Goal: Transaction & Acquisition: Purchase product/service

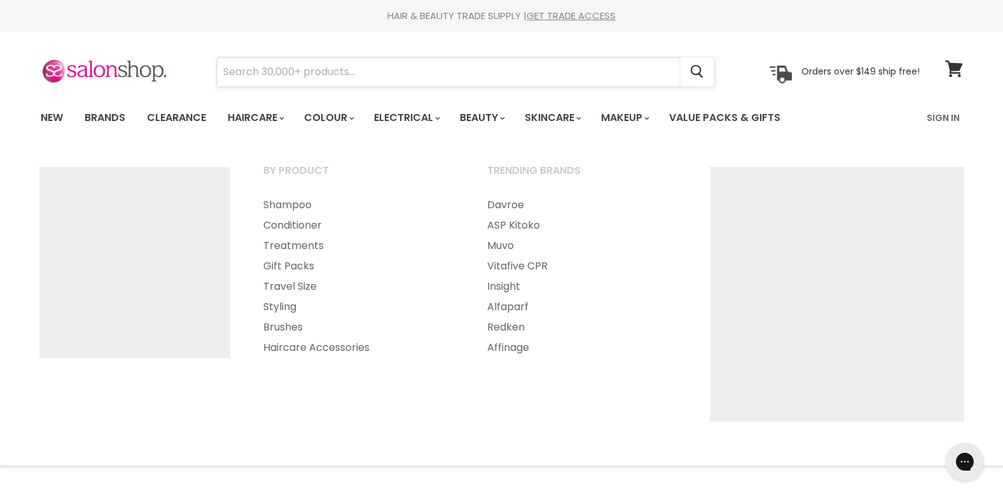
click at [279, 70] on input "Search" at bounding box center [449, 71] width 464 height 29
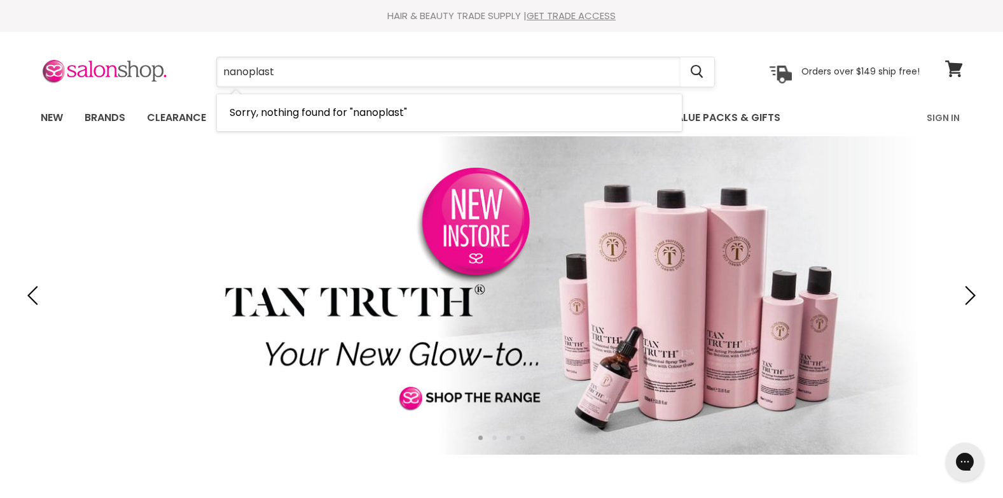
type input "nanoplas"
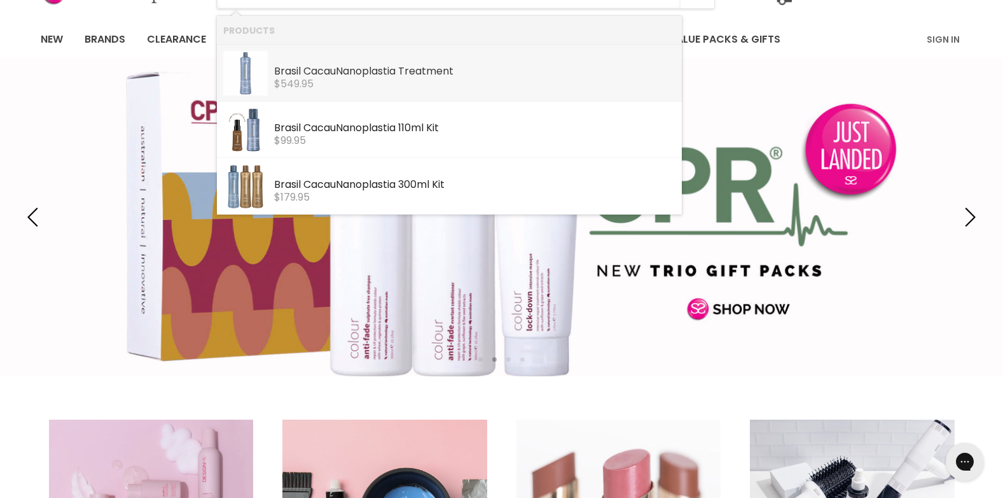
scroll to position [64, 0]
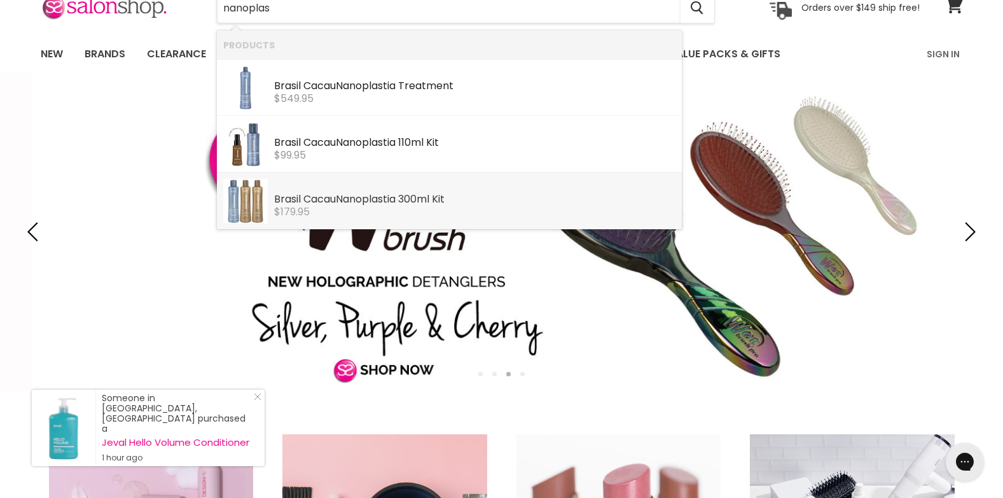
click at [375, 200] on b "Nanoplas" at bounding box center [359, 199] width 47 height 15
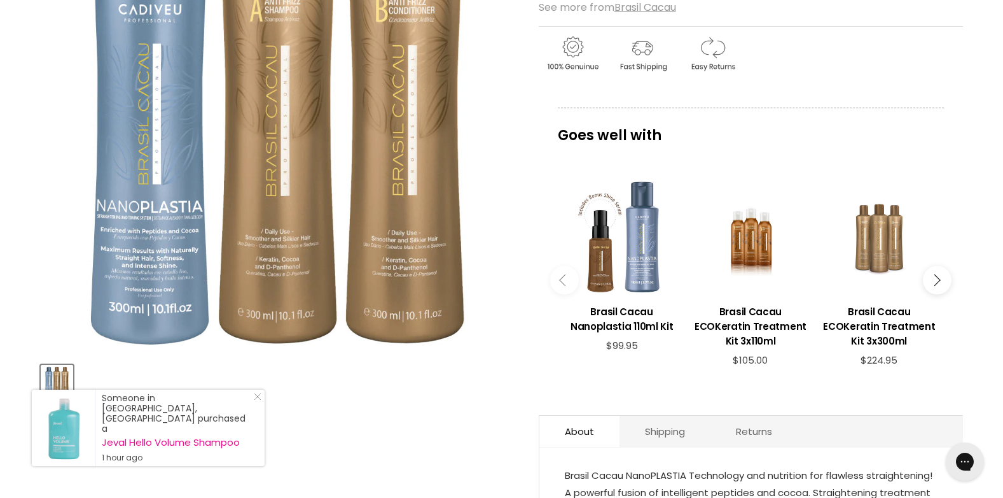
scroll to position [255, 0]
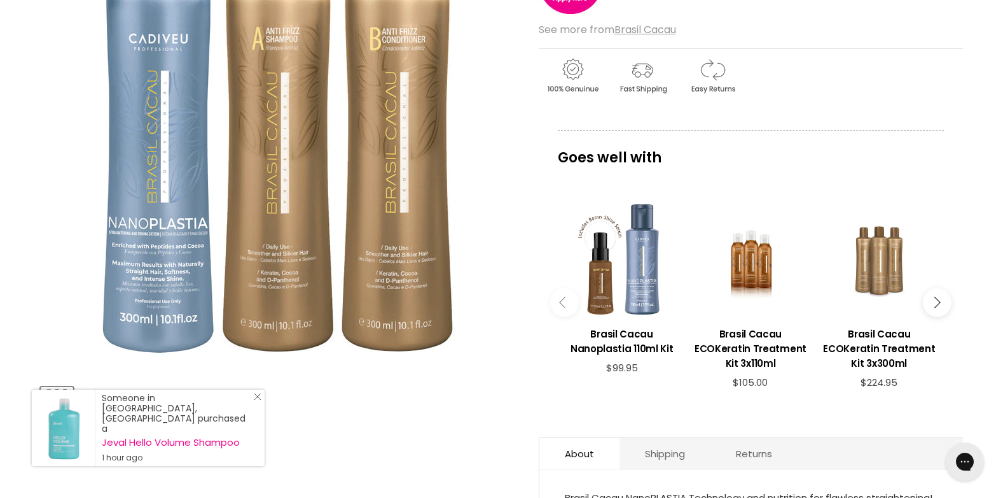
click at [251, 405] on link "Close Icon" at bounding box center [255, 399] width 13 height 13
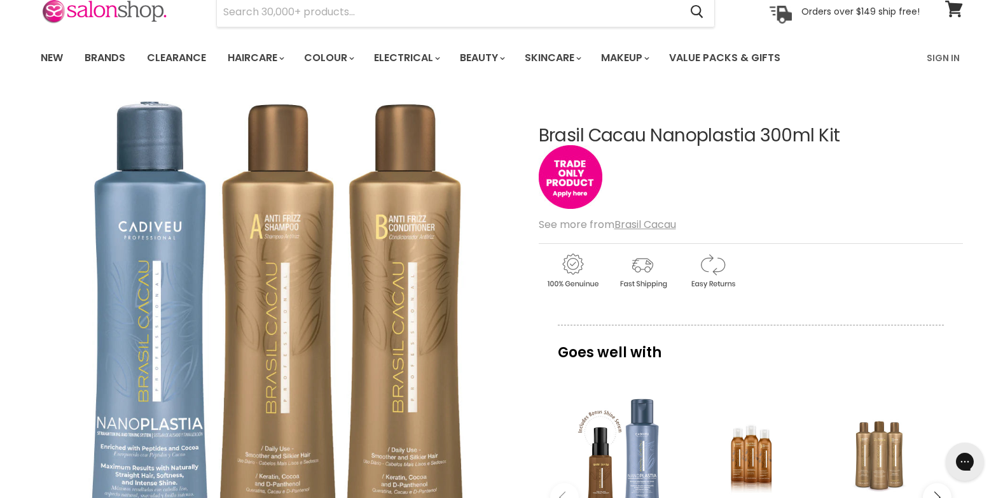
scroll to position [0, 0]
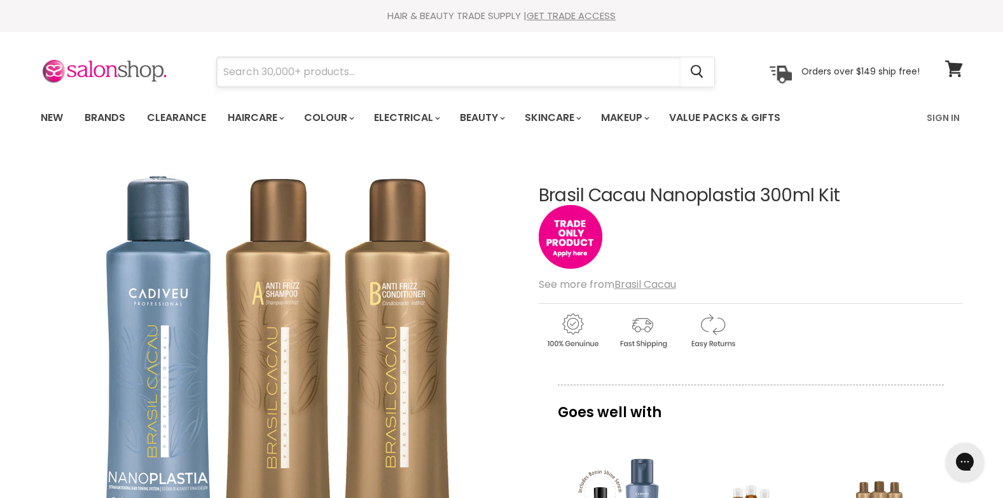
click at [415, 65] on input "Search" at bounding box center [449, 71] width 464 height 29
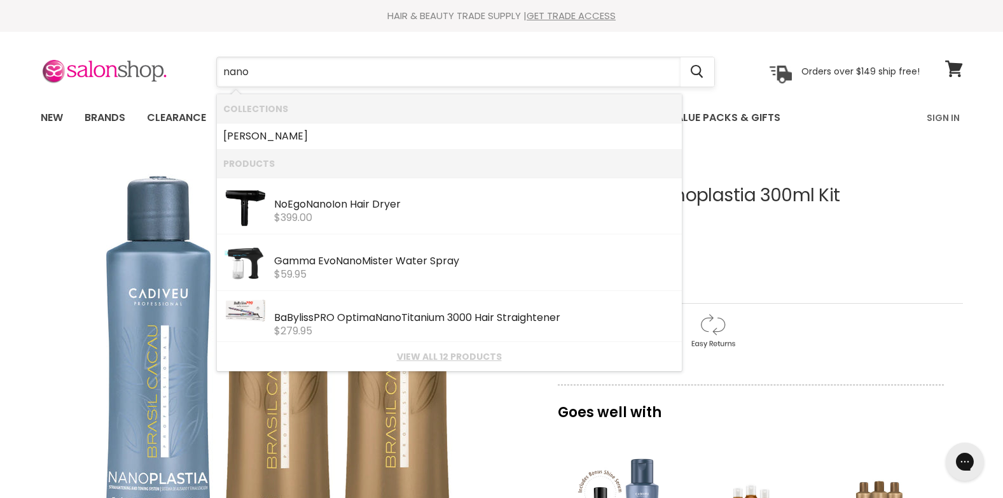
type input "nanop"
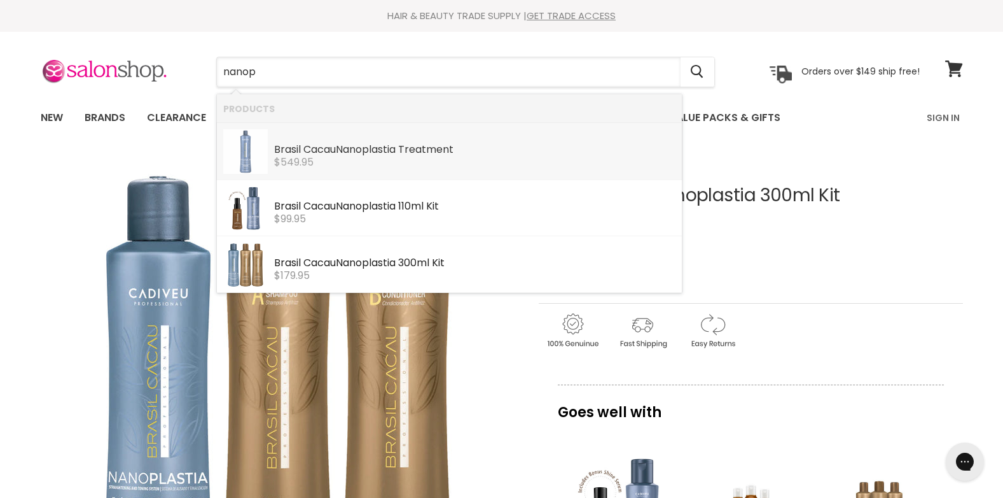
click at [365, 164] on div "$549.95" at bounding box center [475, 162] width 402 height 11
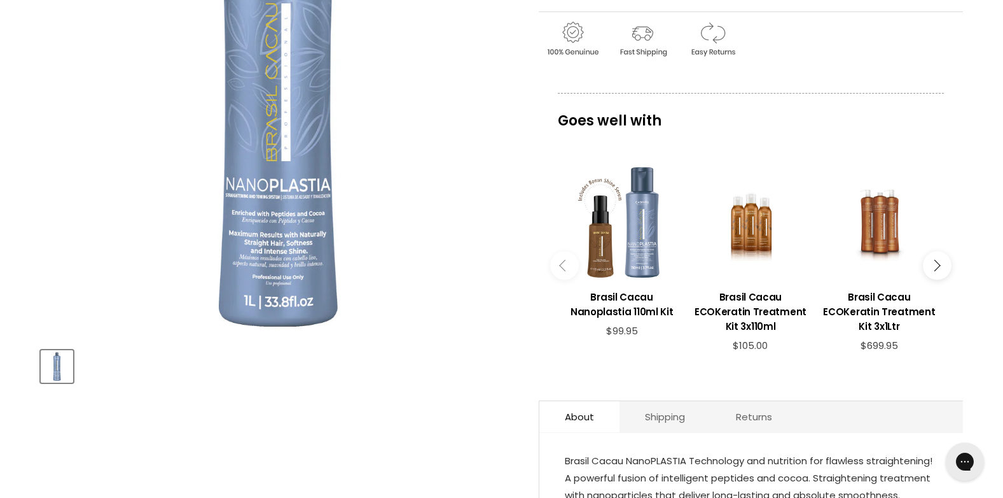
scroll to position [64, 0]
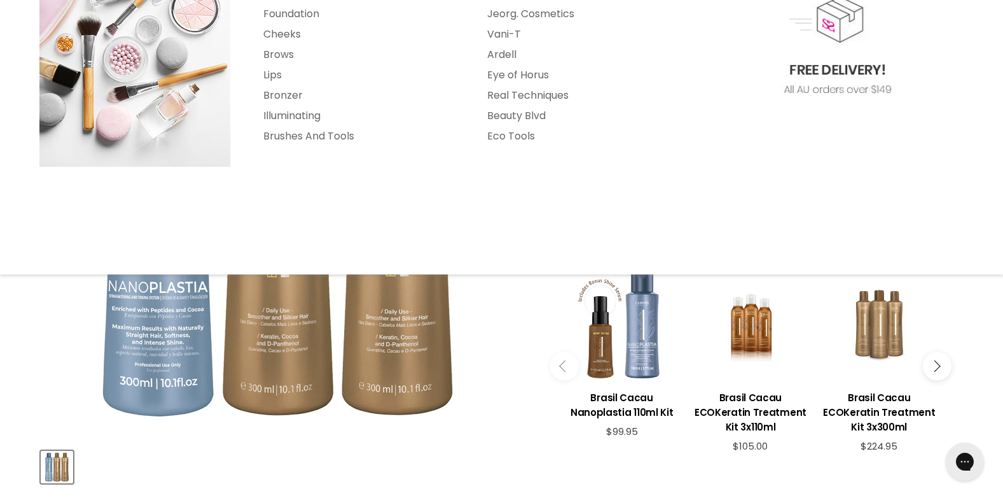
scroll to position [318, 0]
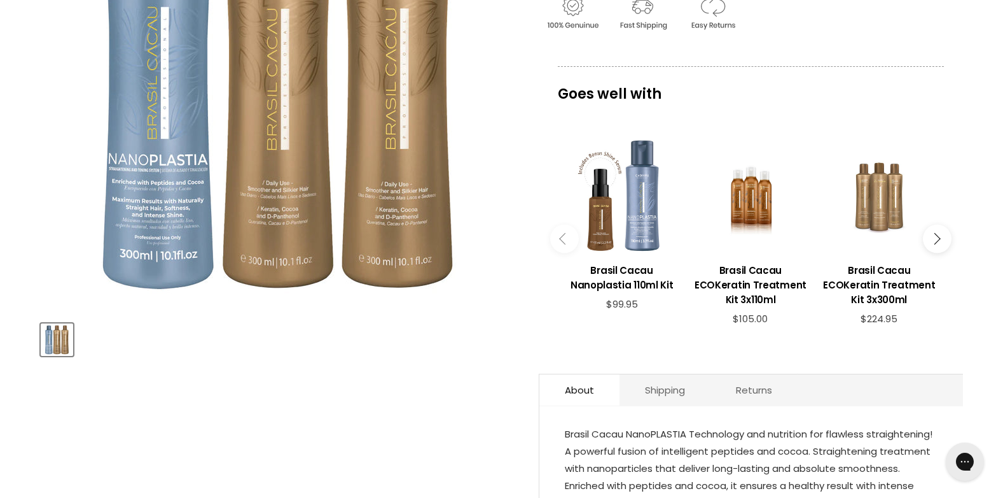
click at [1001, 230] on div "Home Brasil Cacau Nanoplastia 300ml Kit Click or scroll to zoom Tap or pinch to…" at bounding box center [501, 449] width 1003 height 1226
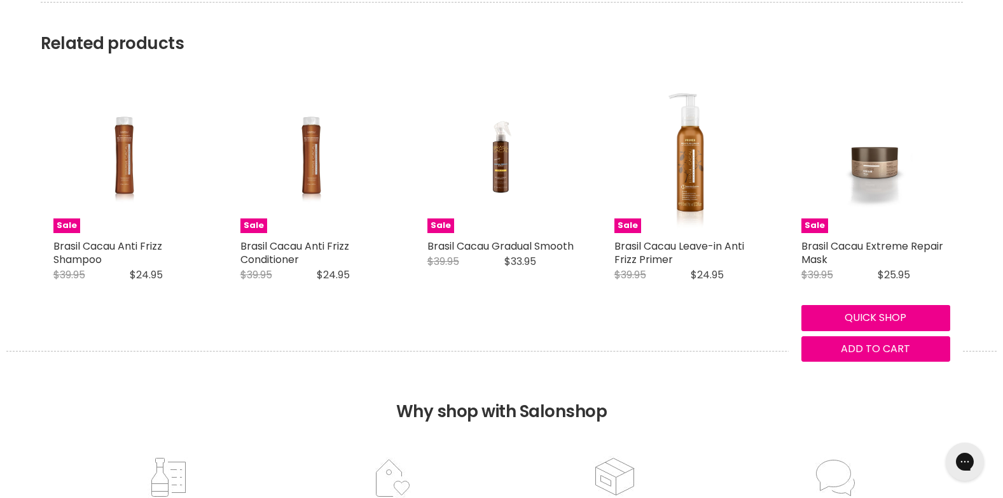
scroll to position [984, 0]
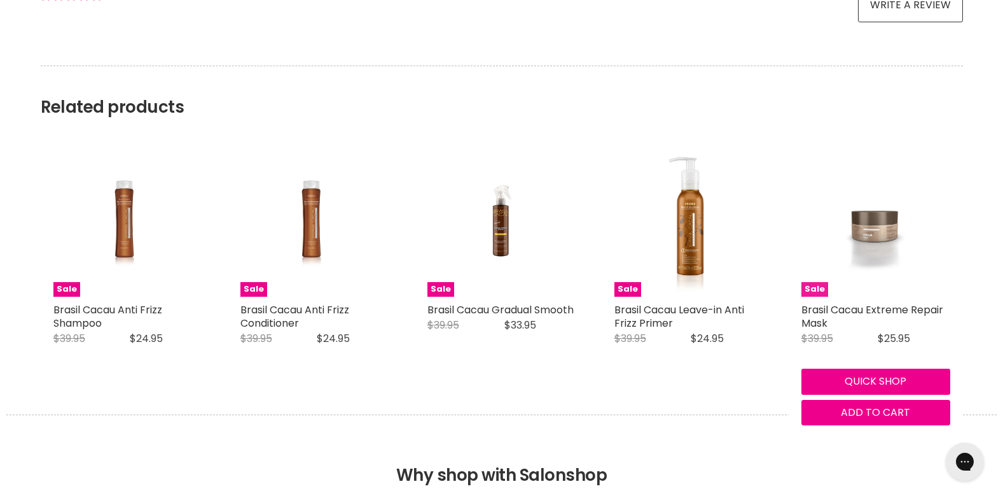
click at [862, 230] on img "Main content" at bounding box center [876, 222] width 99 height 149
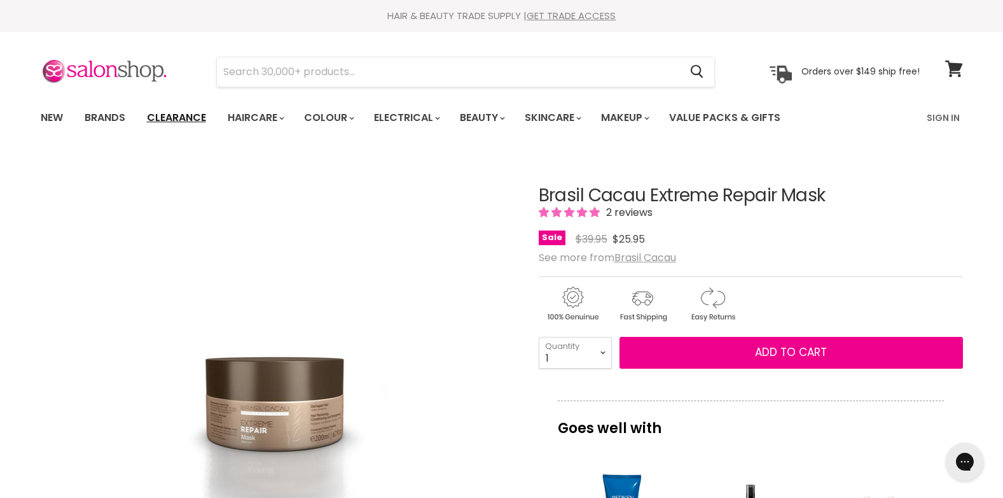
click at [167, 109] on link "Clearance" at bounding box center [176, 117] width 78 height 27
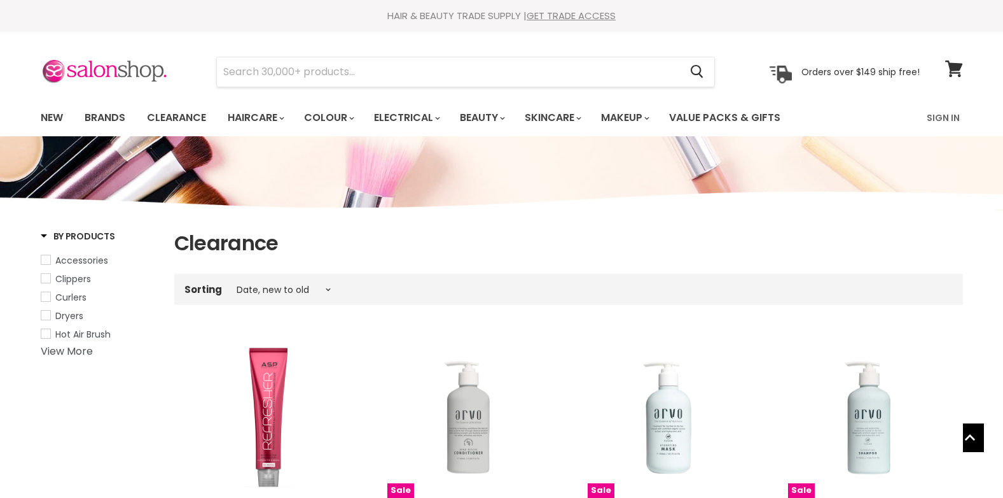
select select "created-descending"
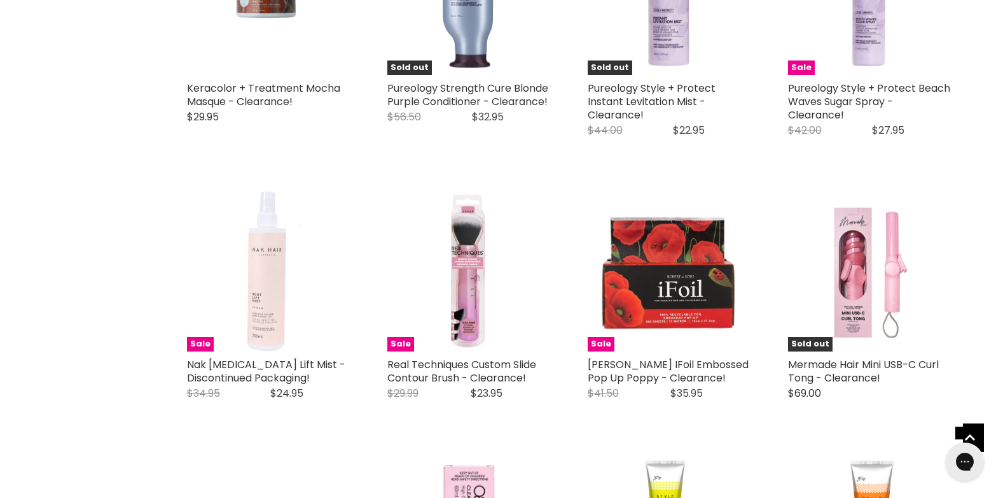
scroll to position [2863, 0]
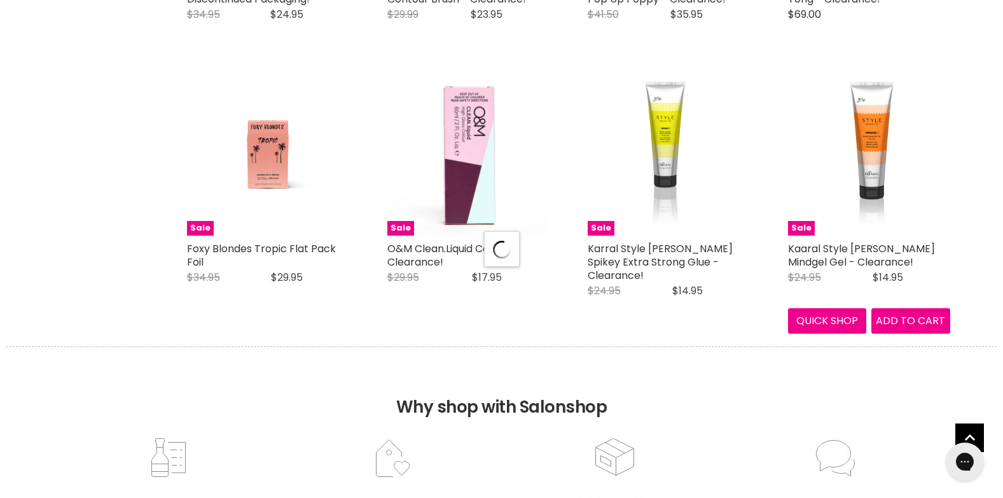
scroll to position [3182, 0]
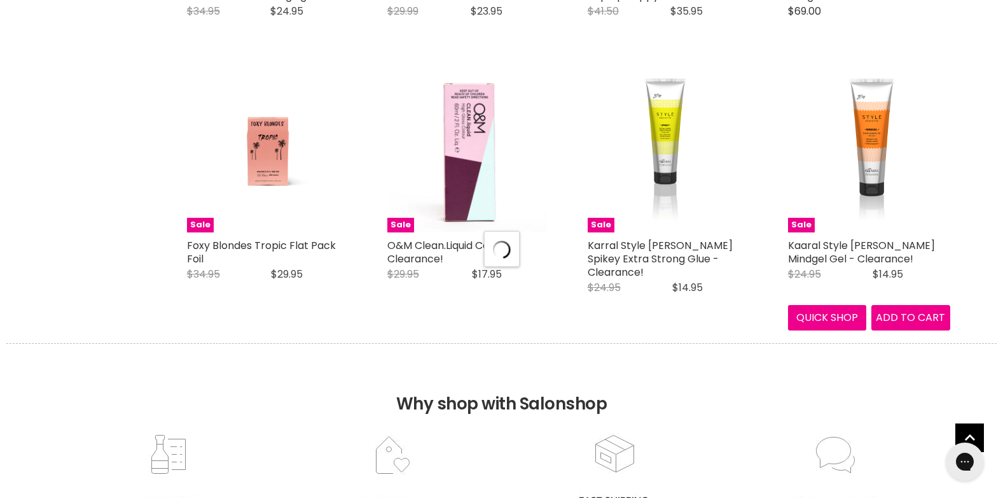
select select "created-descending"
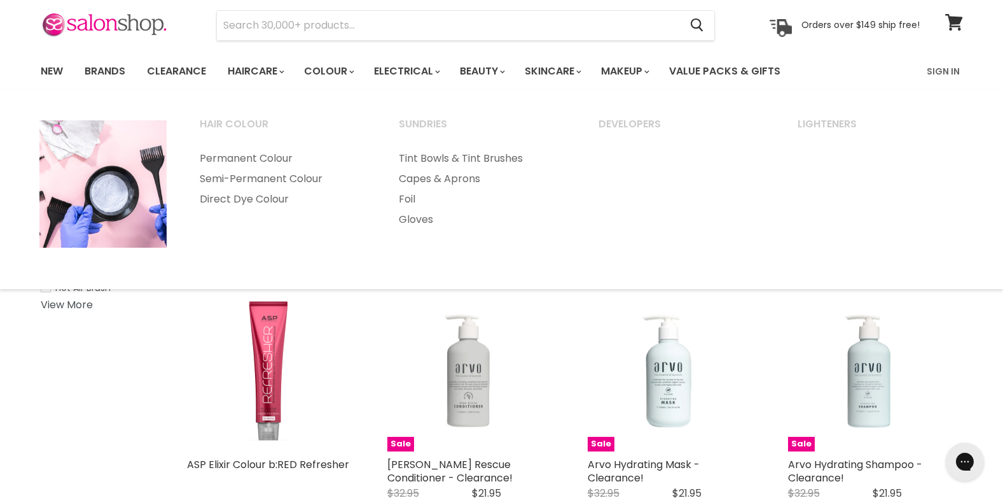
scroll to position [0, 0]
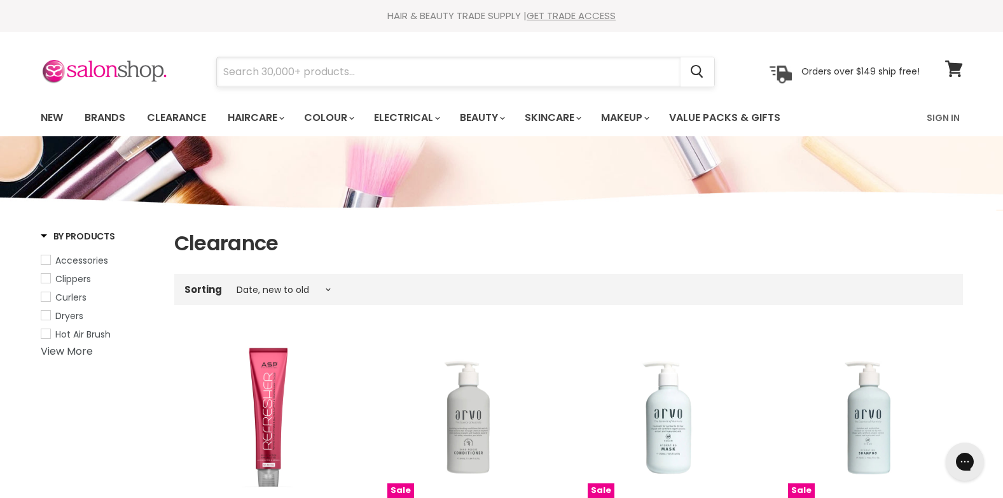
click at [284, 66] on input "Search" at bounding box center [449, 71] width 464 height 29
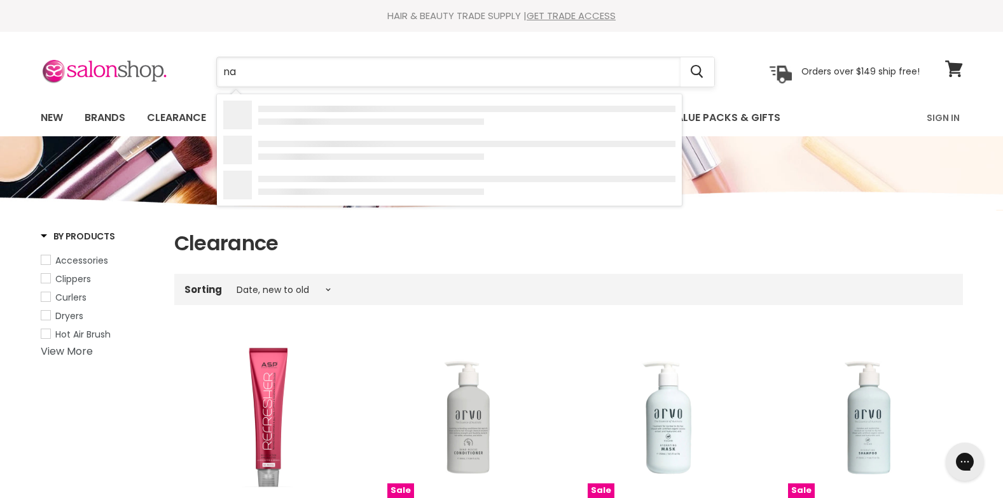
type input "nak"
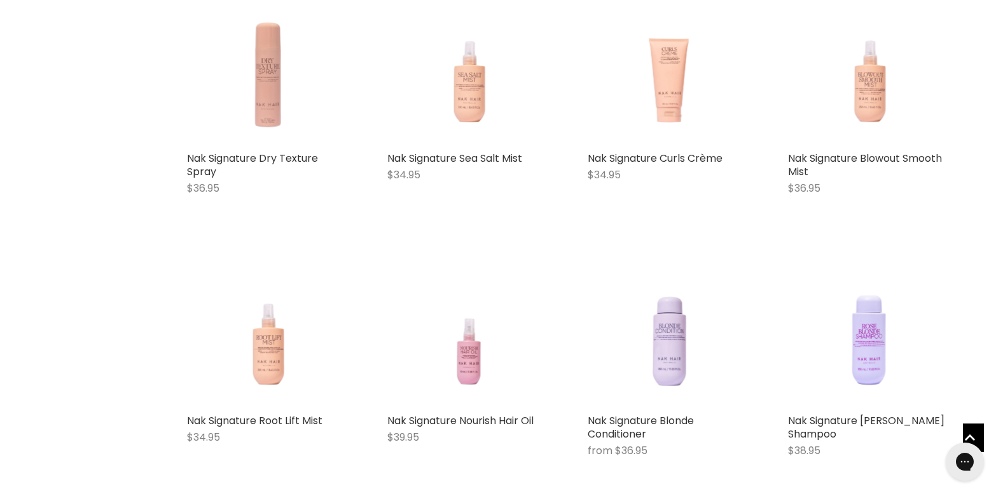
scroll to position [1018, 0]
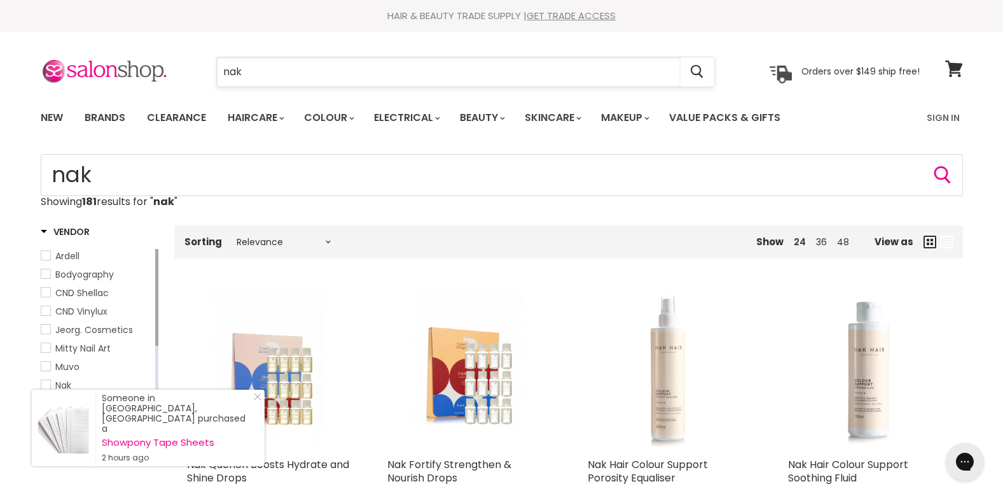
drag, startPoint x: 256, startPoint y: 72, endPoint x: 221, endPoint y: 69, distance: 35.1
click at [221, 69] on input "nak" at bounding box center [449, 71] width 464 height 29
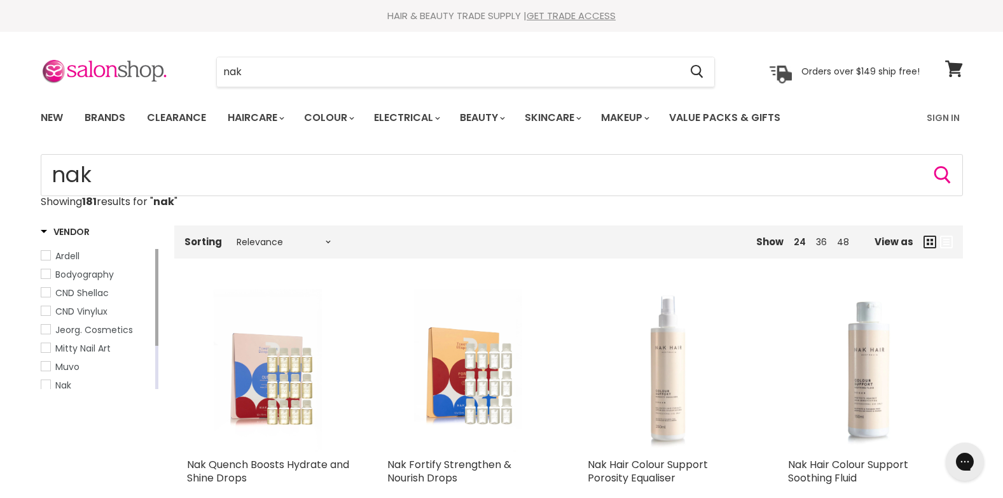
click at [185, 32] on section "Menu nak Cancel" at bounding box center [502, 65] width 954 height 67
drag, startPoint x: 248, startPoint y: 75, endPoint x: 195, endPoint y: 74, distance: 53.5
click at [195, 74] on div "nak Cancel" at bounding box center [466, 71] width 564 height 29
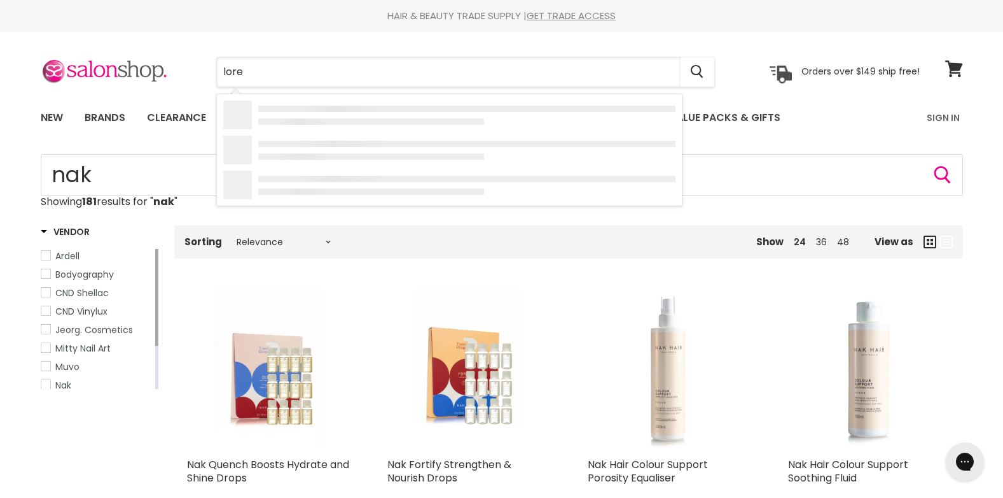
type input "[PERSON_NAME]"
